Goal: Information Seeking & Learning: Learn about a topic

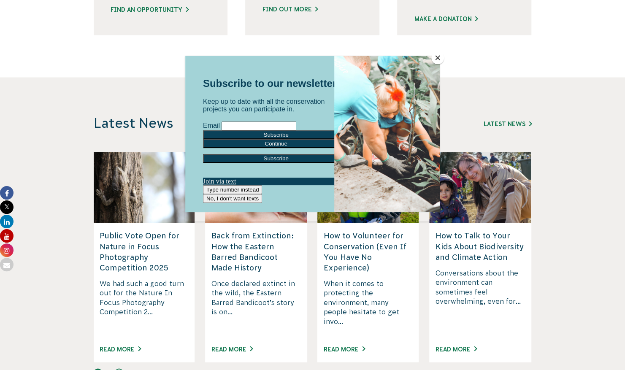
scroll to position [739, 0]
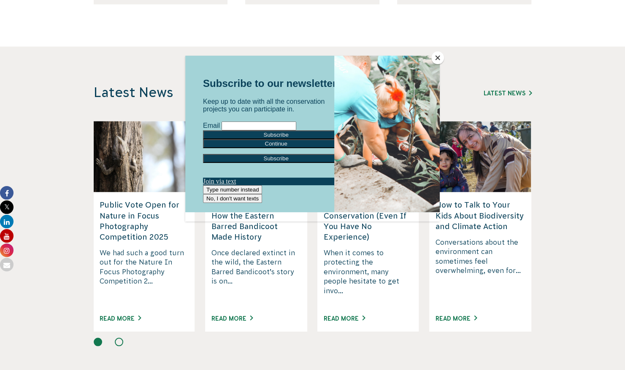
click at [440, 59] on button "Close" at bounding box center [437, 57] width 13 height 13
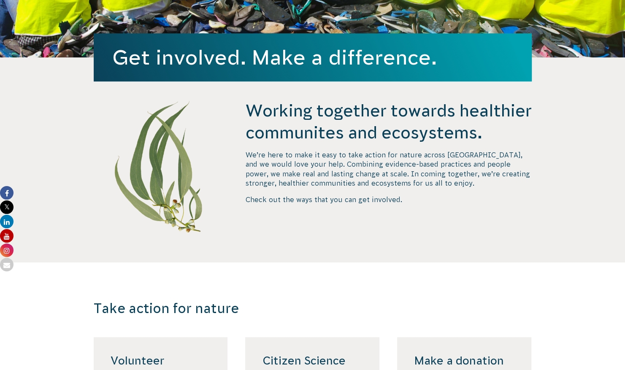
scroll to position [0, 0]
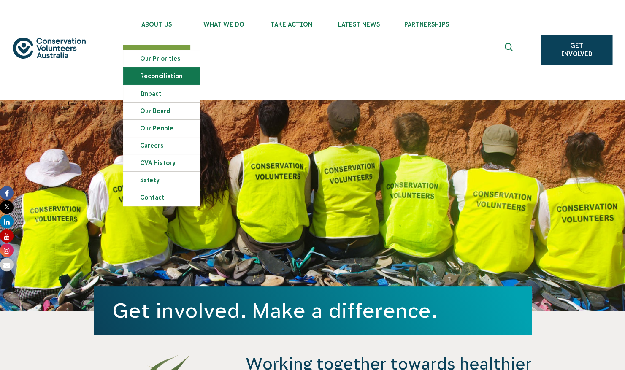
click at [144, 72] on link "Reconciliation" at bounding box center [161, 75] width 76 height 17
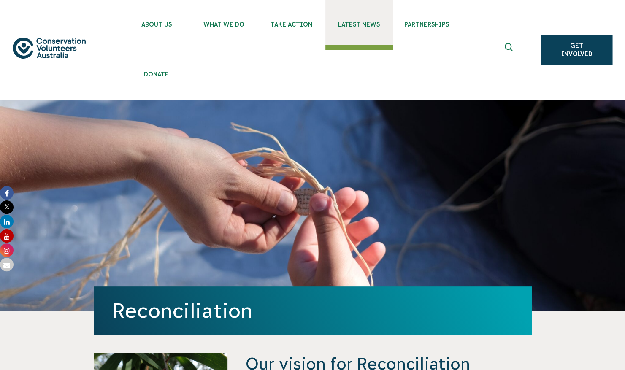
click at [363, 18] on link "Latest News" at bounding box center [358, 22] width 67 height 45
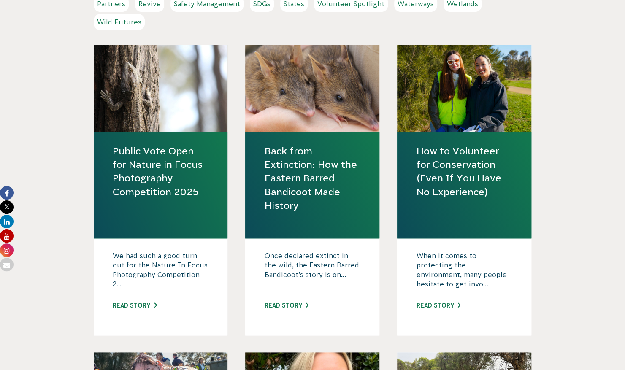
scroll to position [410, 0]
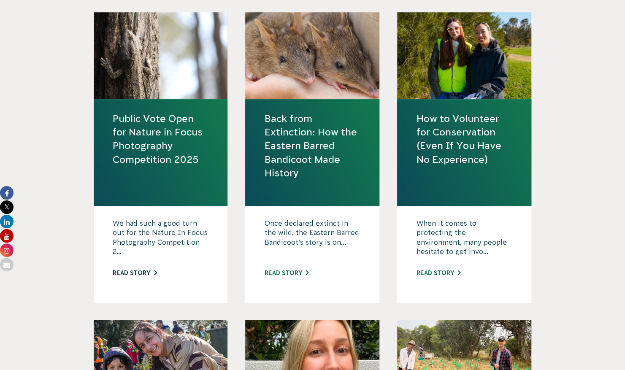
click at [138, 272] on link "Read story" at bounding box center [135, 273] width 44 height 7
